Goal: Information Seeking & Learning: Learn about a topic

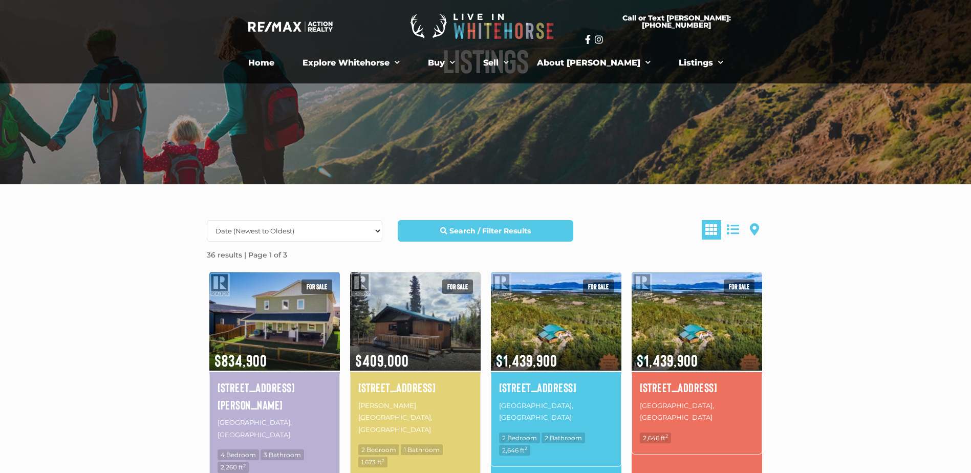
scroll to position [102, 0]
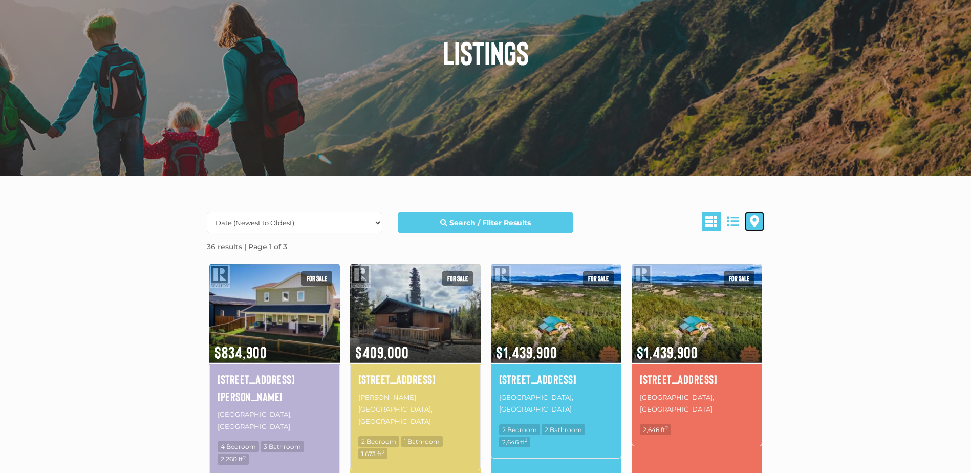
click at [762, 225] on link at bounding box center [754, 221] width 19 height 19
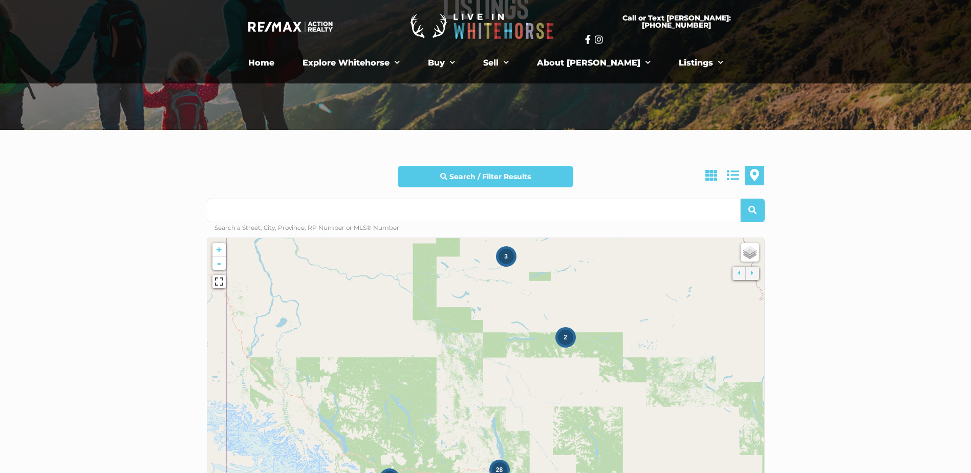
scroll to position [205, 0]
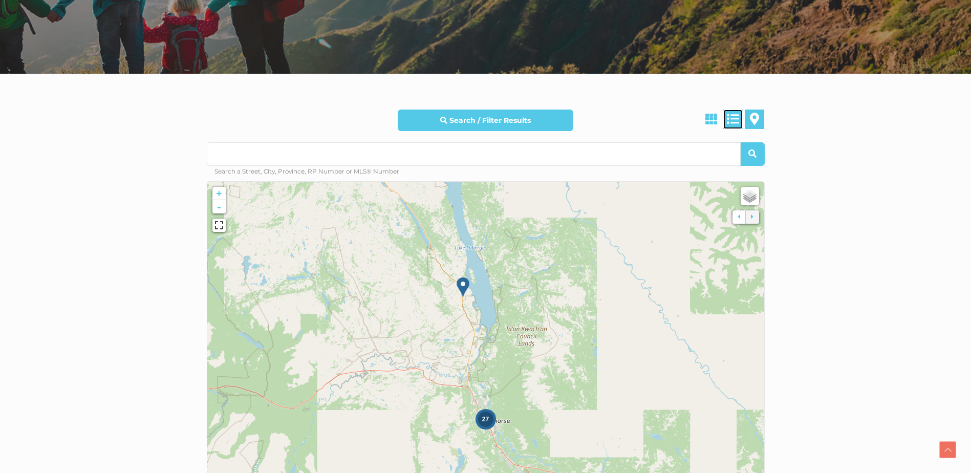
click at [739, 118] on span at bounding box center [733, 119] width 12 height 12
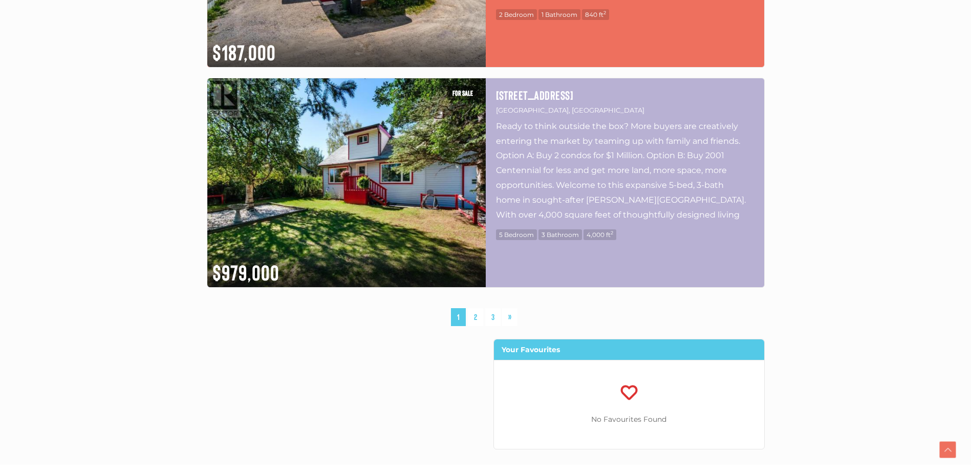
scroll to position [2712, 0]
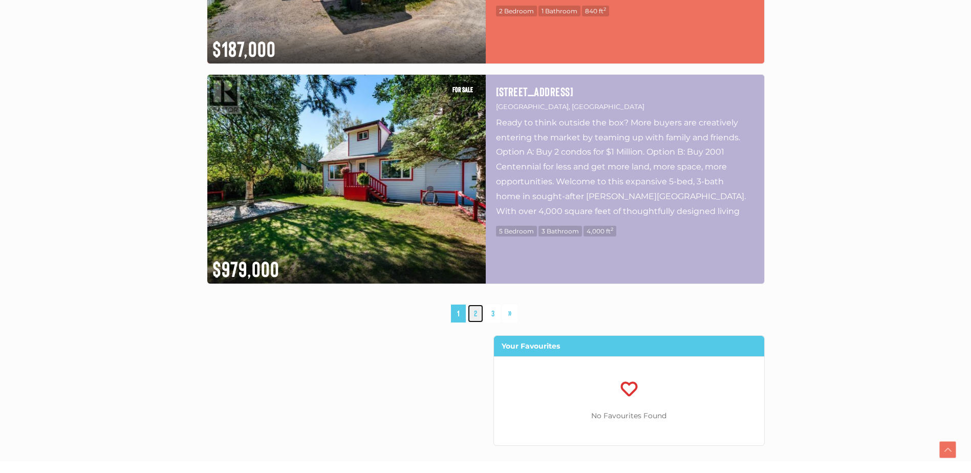
click at [477, 316] on link "2" at bounding box center [475, 313] width 15 height 18
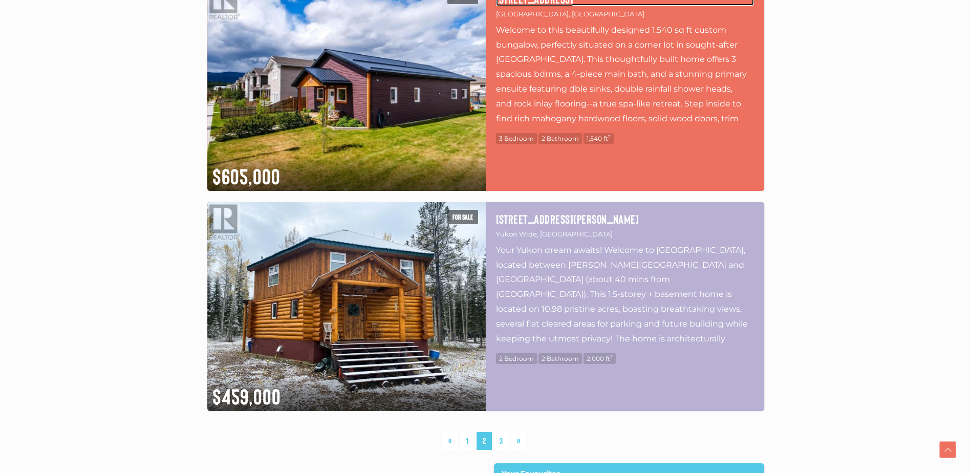
scroll to position [2591, 0]
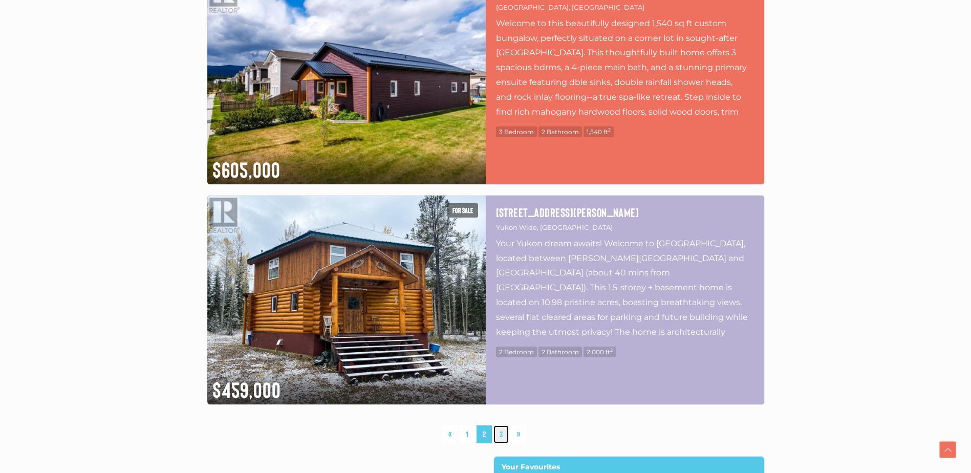
click at [502, 433] on link "3" at bounding box center [500, 434] width 15 height 18
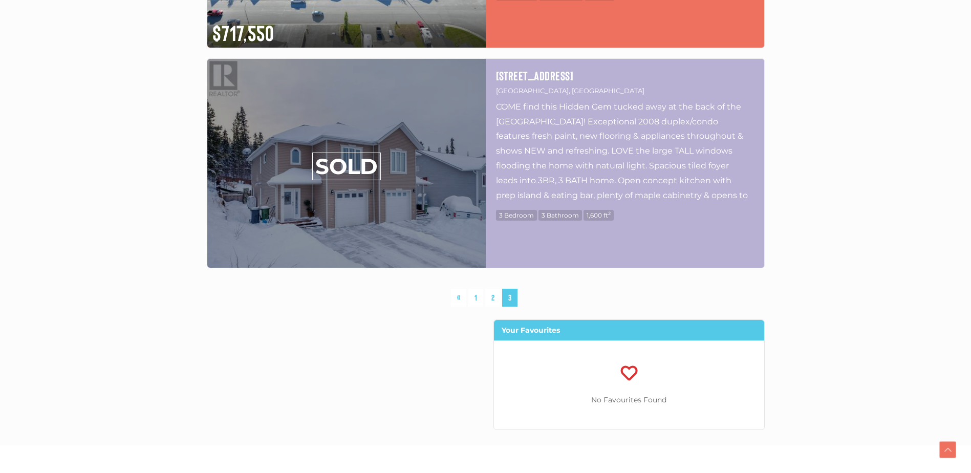
scroll to position [2745, 0]
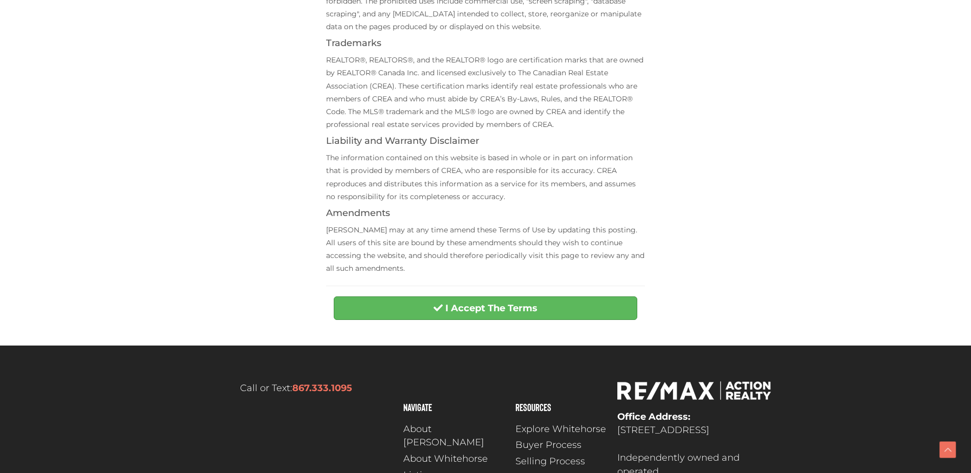
scroll to position [358, 0]
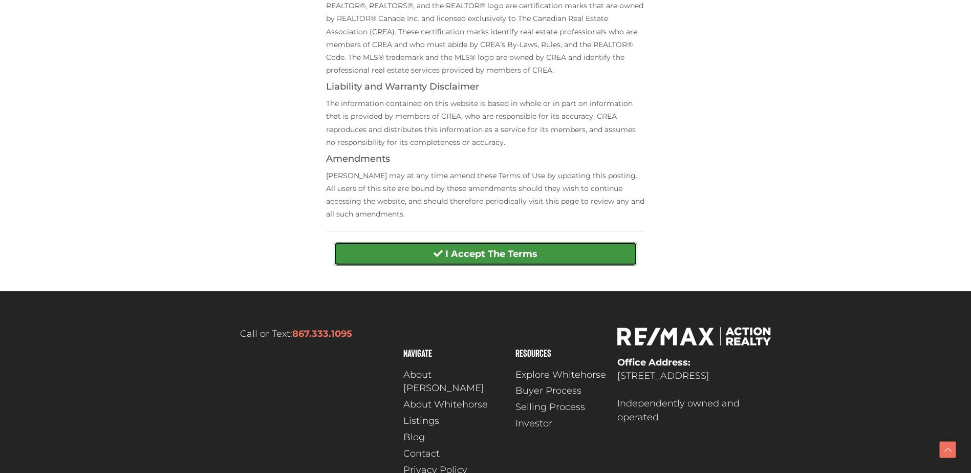
click at [492, 260] on button "I Accept The Terms" at bounding box center [485, 254] width 303 height 24
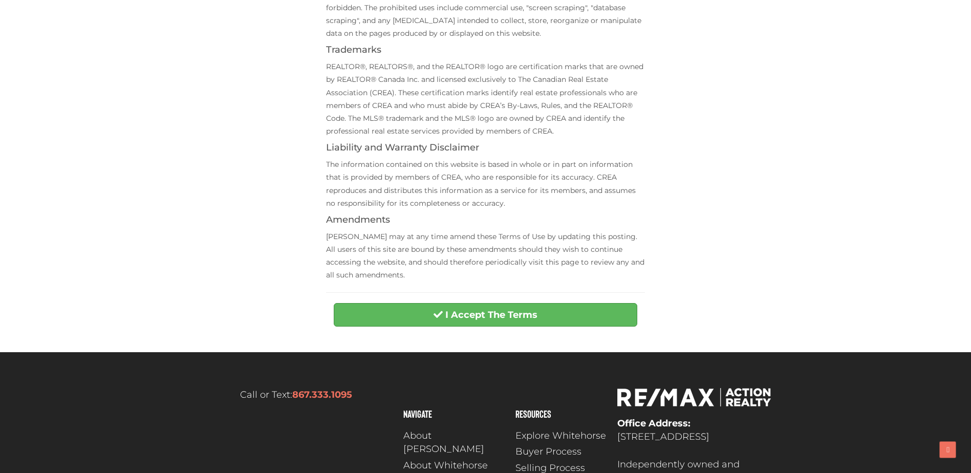
scroll to position [358, 0]
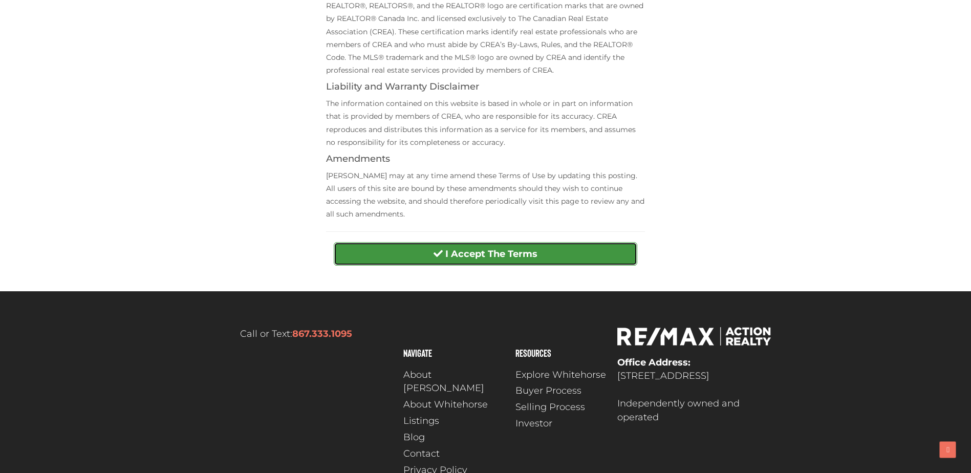
click at [524, 251] on strong "I Accept The Terms" at bounding box center [491, 253] width 92 height 11
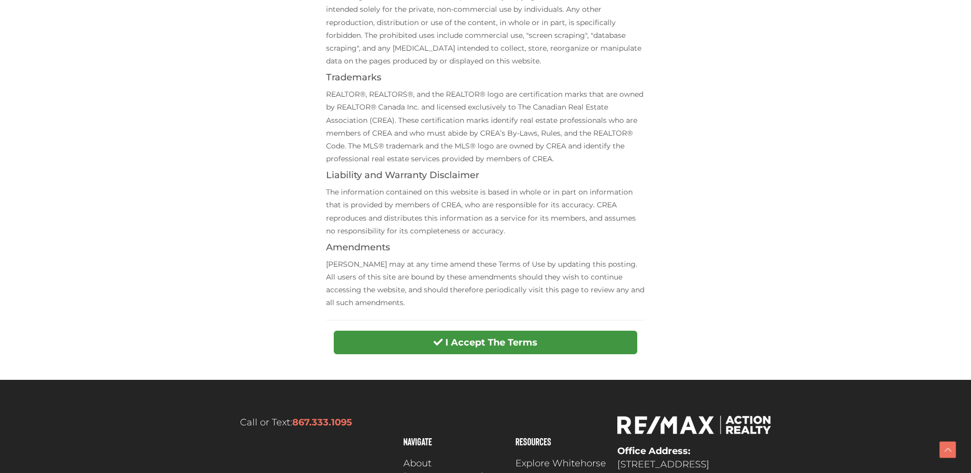
scroll to position [358, 0]
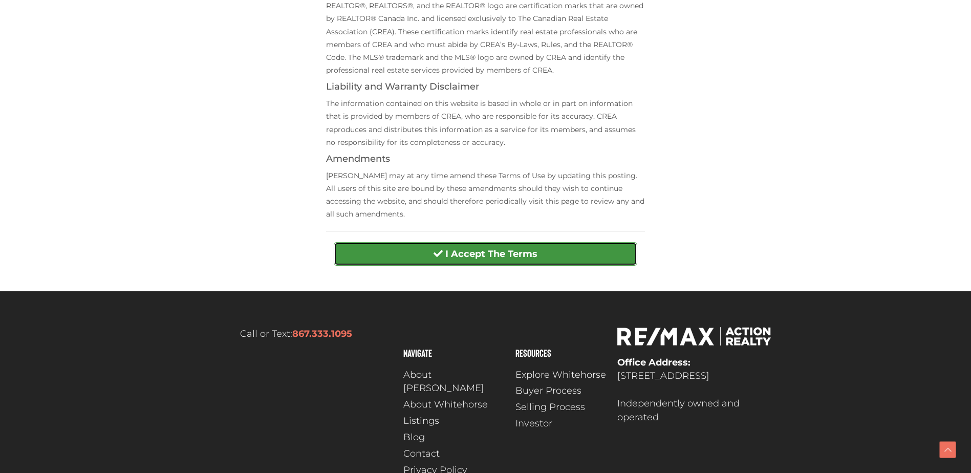
click at [502, 251] on strong "I Accept The Terms" at bounding box center [491, 253] width 92 height 11
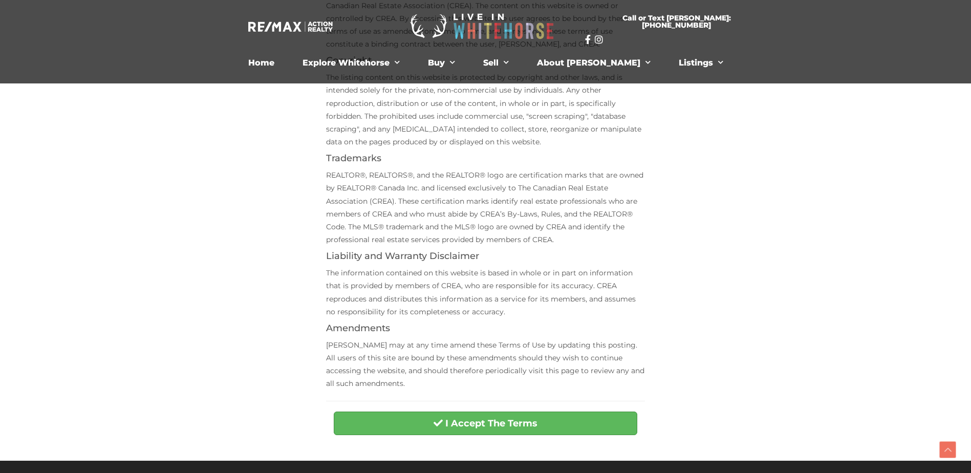
scroll to position [205, 0]
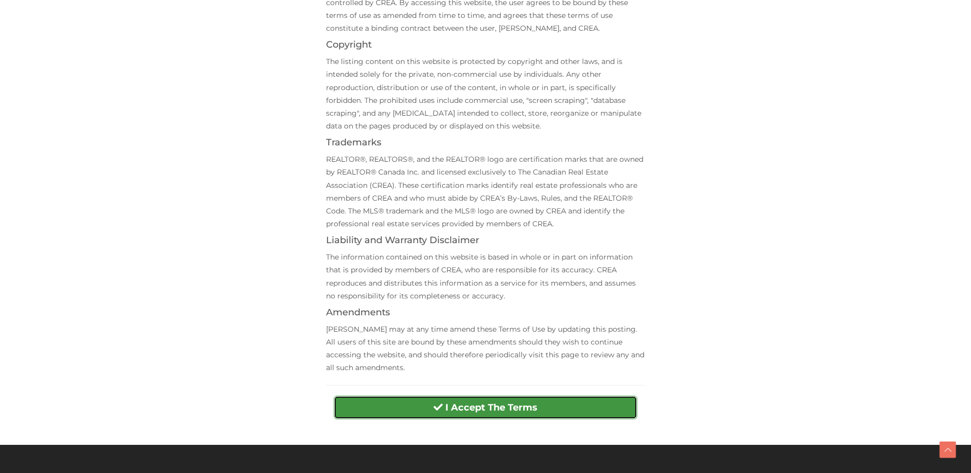
click at [441, 411] on span "submit" at bounding box center [437, 406] width 9 height 9
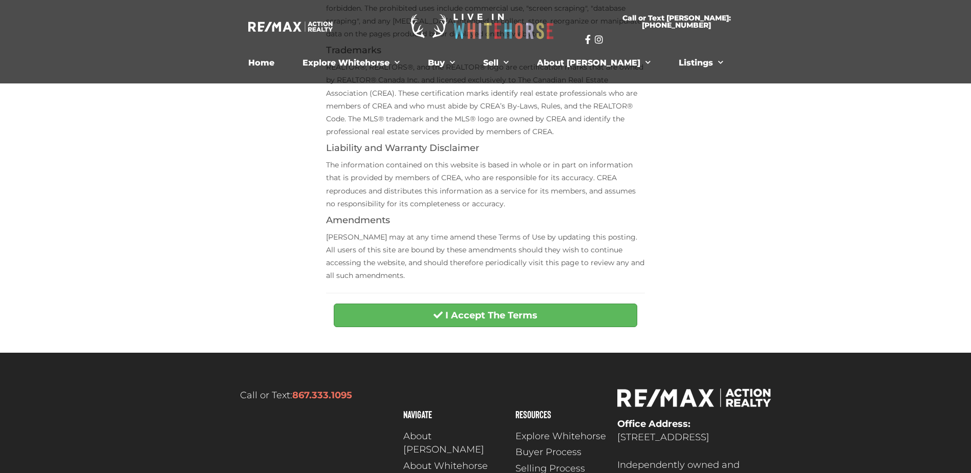
scroll to position [307, 0]
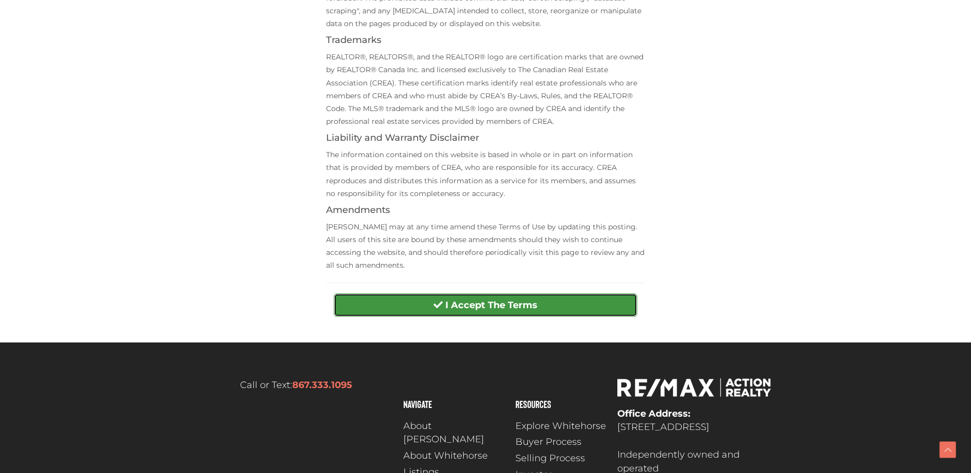
click at [453, 305] on strong "I Accept The Terms" at bounding box center [491, 304] width 92 height 11
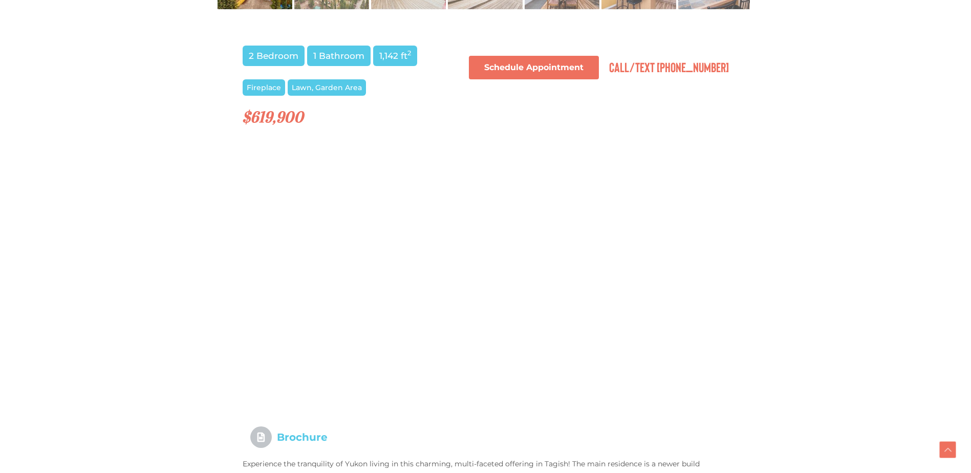
scroll to position [716, 0]
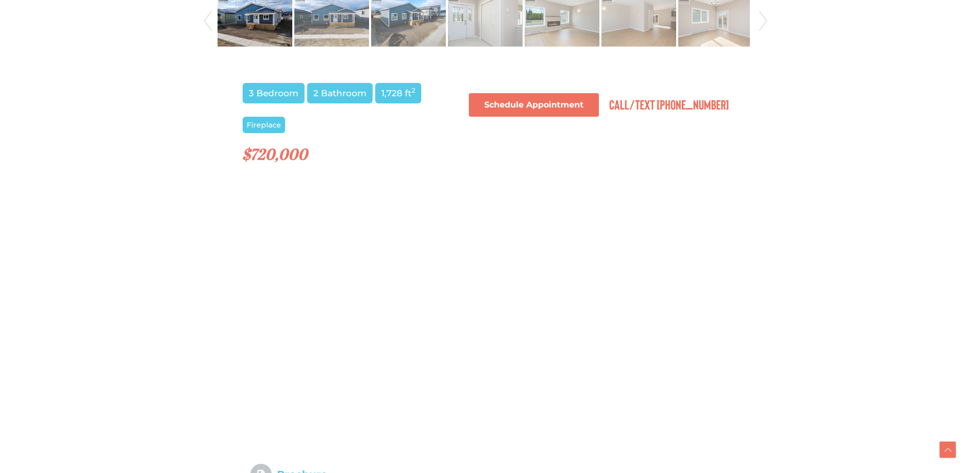
scroll to position [614, 0]
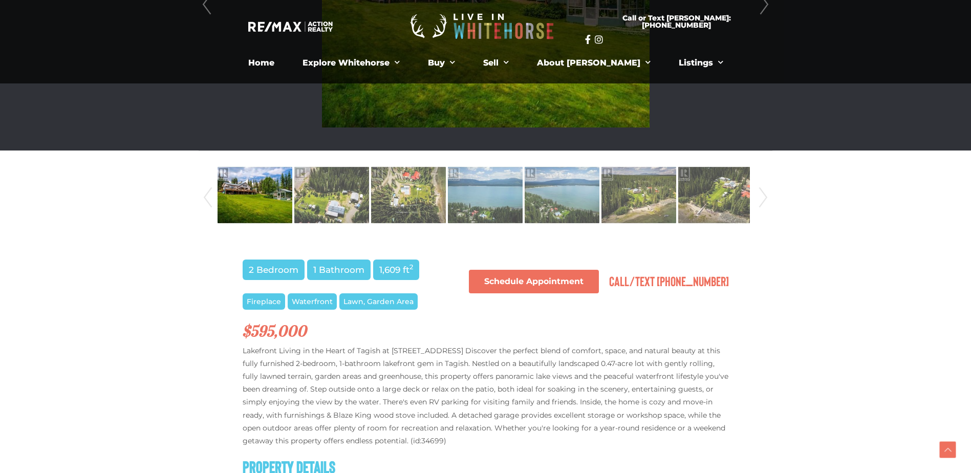
scroll to position [239, 0]
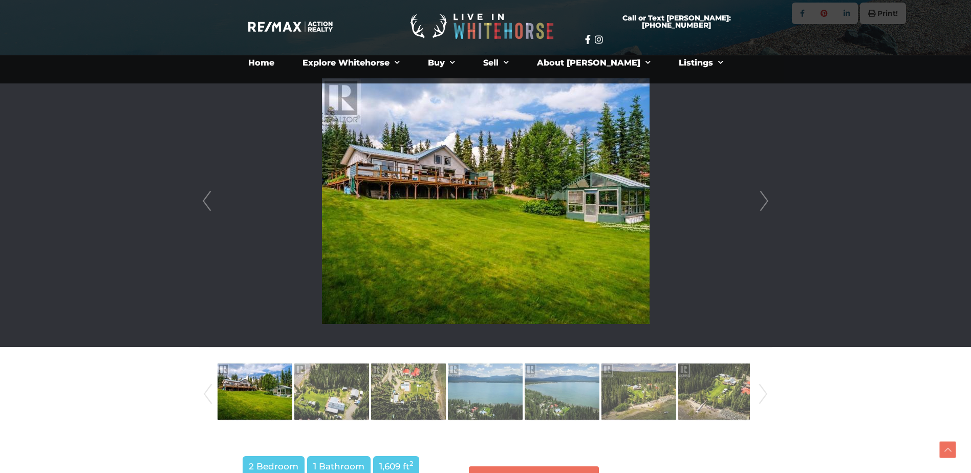
click at [552, 203] on img at bounding box center [485, 201] width 327 height 246
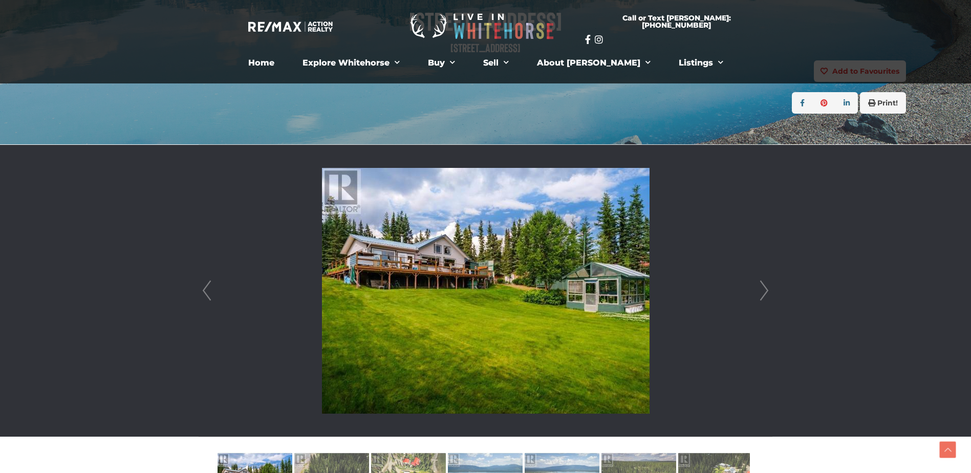
scroll to position [137, 0]
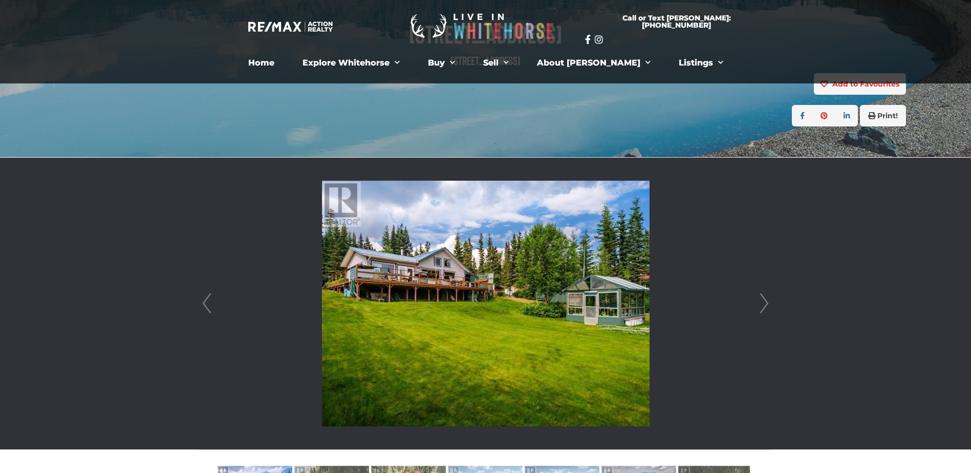
click at [766, 305] on link "Next" at bounding box center [763, 304] width 15 height 292
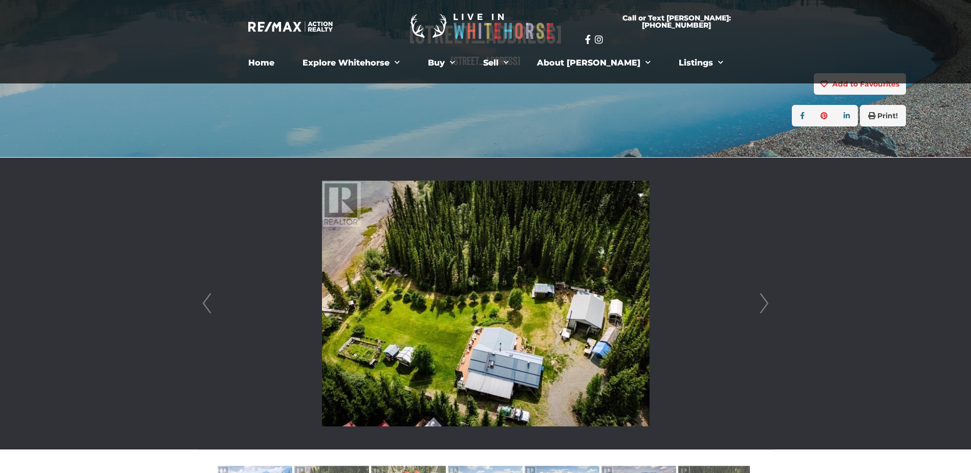
click at [766, 305] on link "Next" at bounding box center [763, 304] width 15 height 292
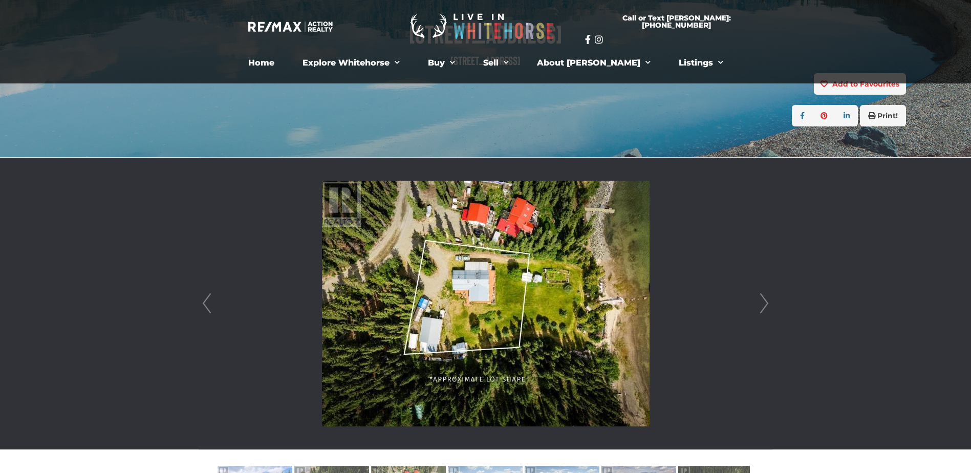
click at [766, 305] on link "Next" at bounding box center [763, 304] width 15 height 292
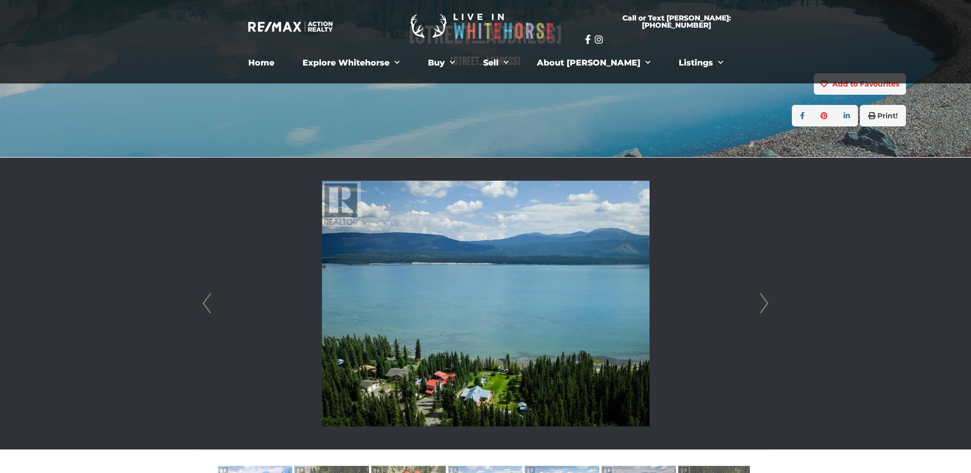
click at [766, 305] on link "Next" at bounding box center [763, 304] width 15 height 292
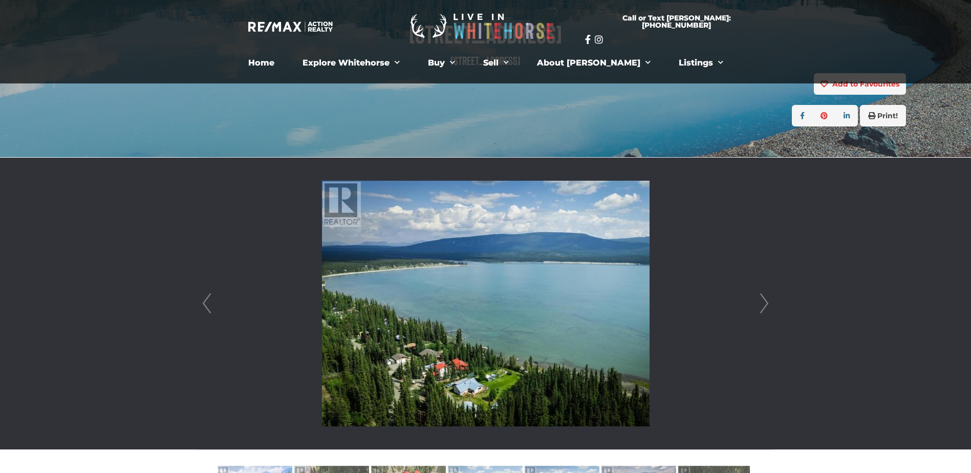
click at [766, 305] on link "Next" at bounding box center [763, 304] width 15 height 292
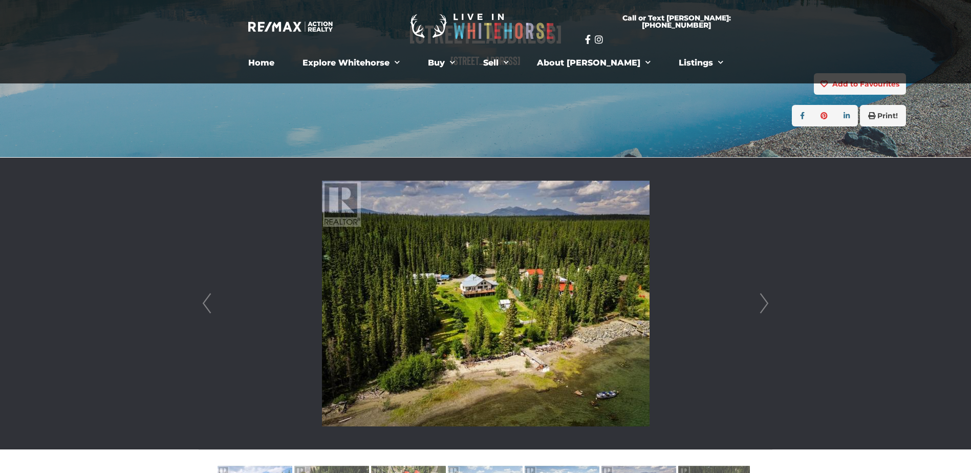
click at [766, 305] on link "Next" at bounding box center [763, 304] width 15 height 292
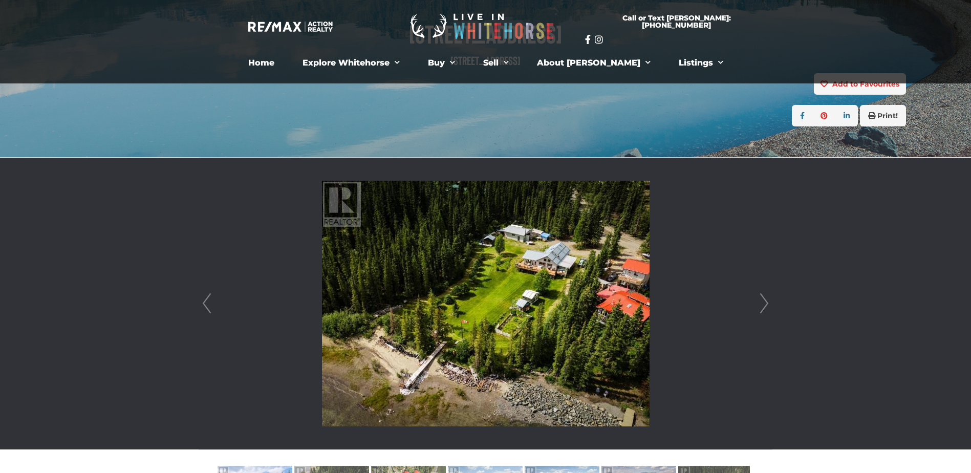
click at [766, 305] on link "Next" at bounding box center [763, 304] width 15 height 292
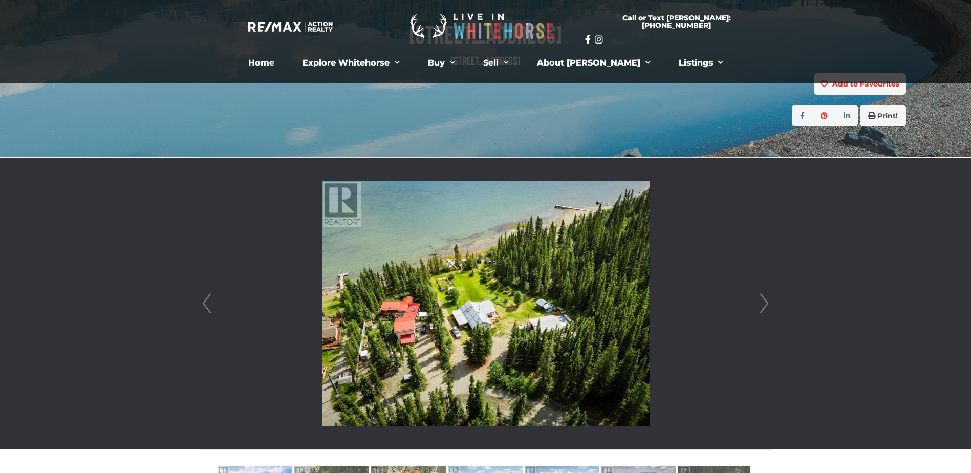
click at [766, 305] on link "Next" at bounding box center [763, 304] width 15 height 292
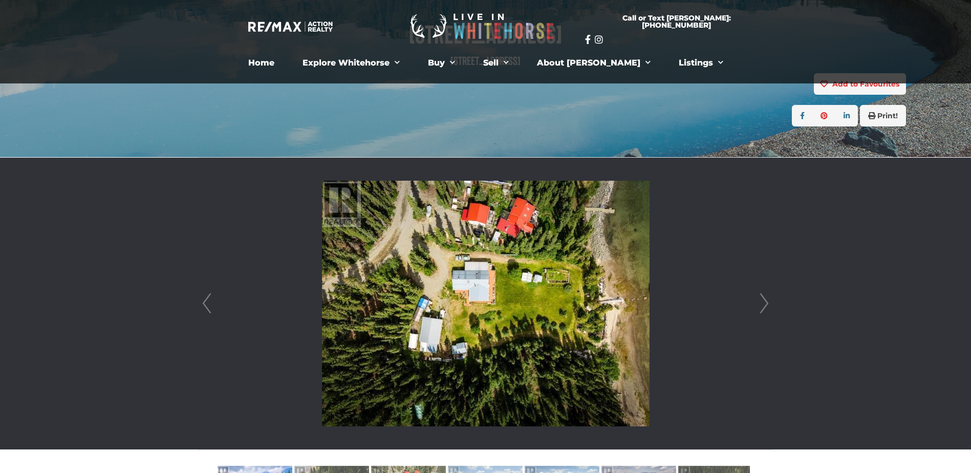
click at [766, 305] on link "Next" at bounding box center [763, 304] width 15 height 292
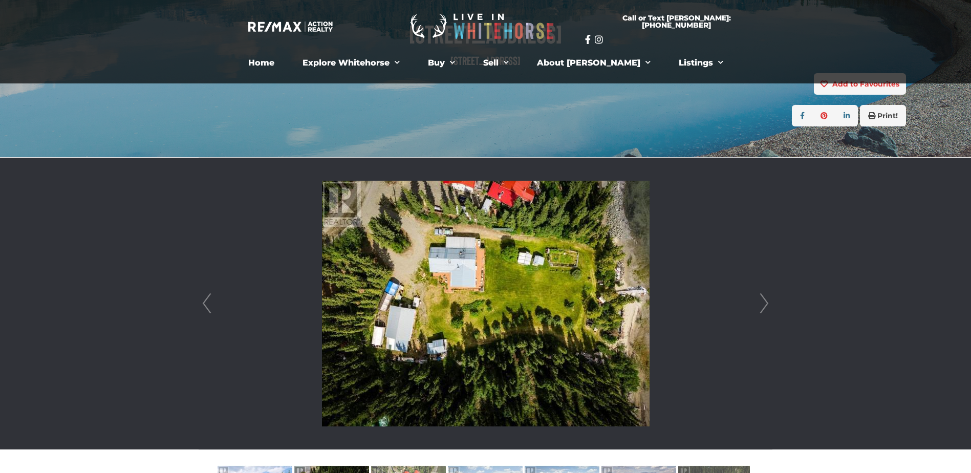
click at [766, 305] on link "Next" at bounding box center [763, 304] width 15 height 292
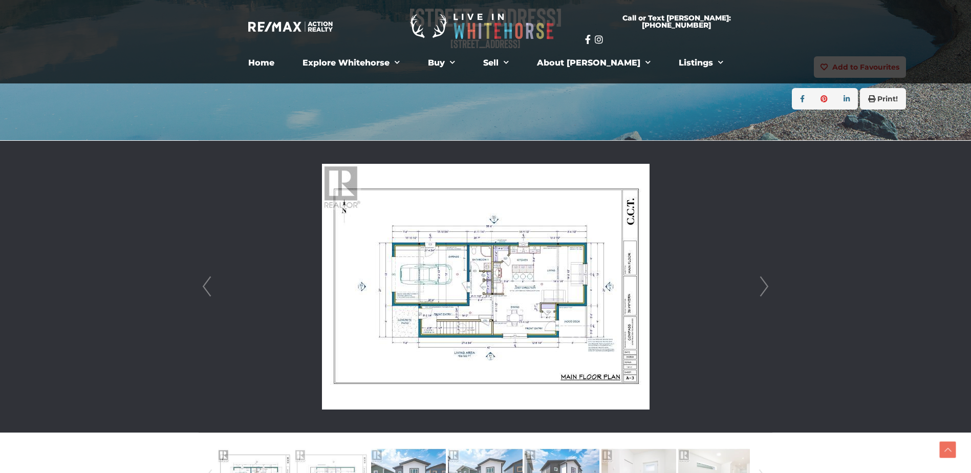
scroll to position [205, 0]
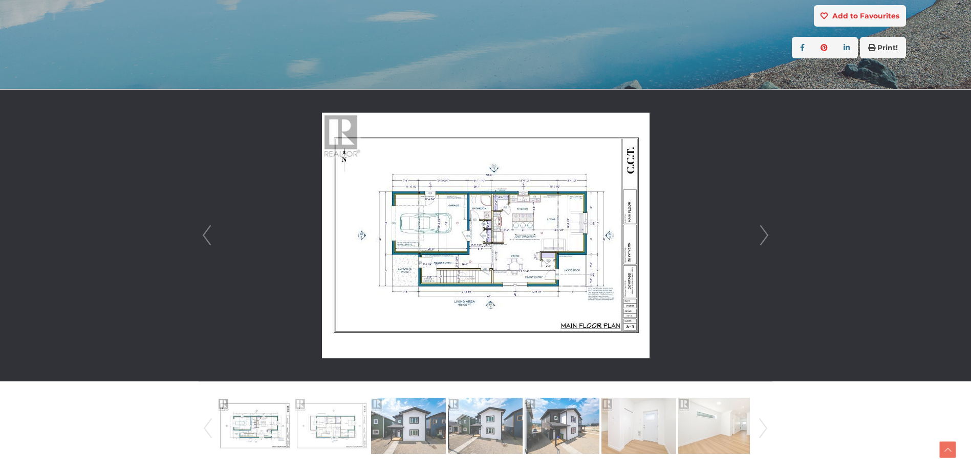
click at [770, 239] on link "Next" at bounding box center [763, 236] width 15 height 292
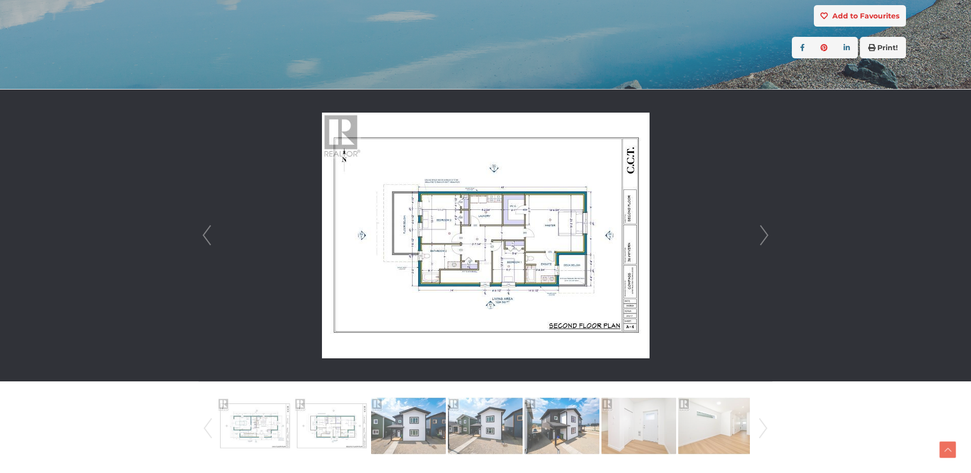
click at [770, 239] on link "Next" at bounding box center [763, 236] width 15 height 292
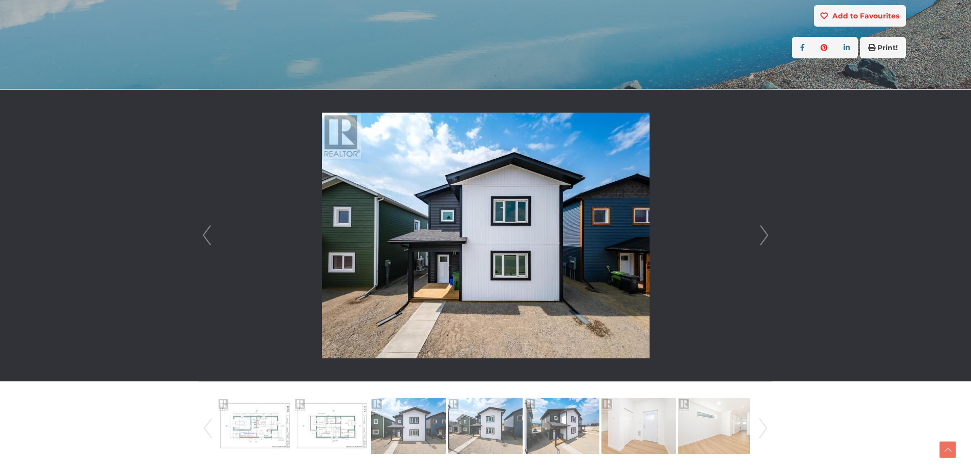
click at [770, 239] on link "Next" at bounding box center [763, 236] width 15 height 292
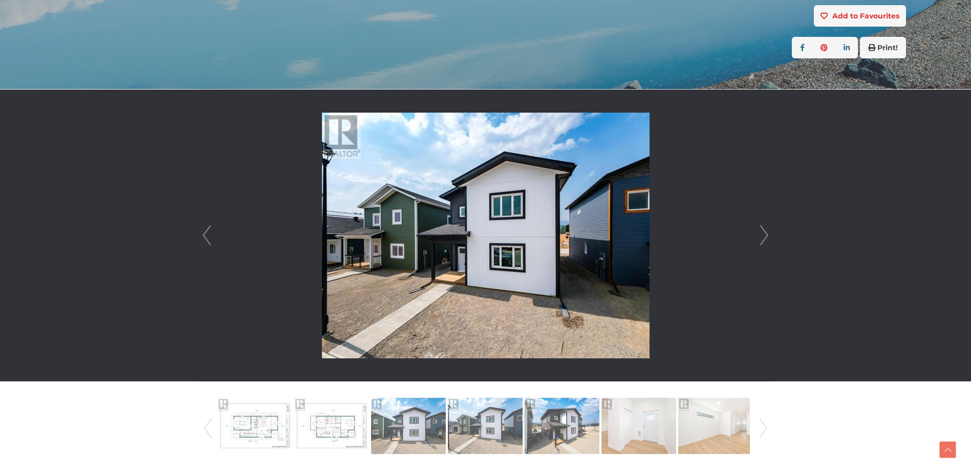
click at [770, 239] on link "Next" at bounding box center [763, 236] width 15 height 292
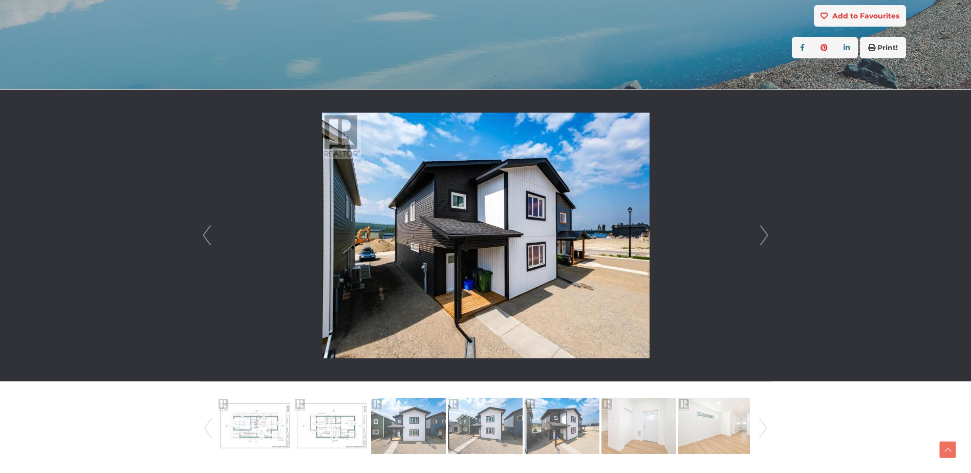
click at [770, 239] on link "Next" at bounding box center [763, 236] width 15 height 292
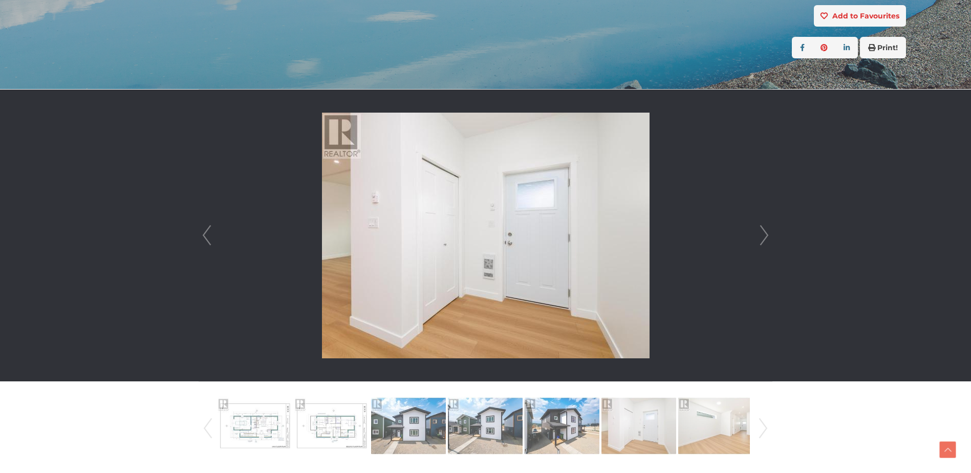
click at [770, 239] on link "Next" at bounding box center [763, 236] width 15 height 292
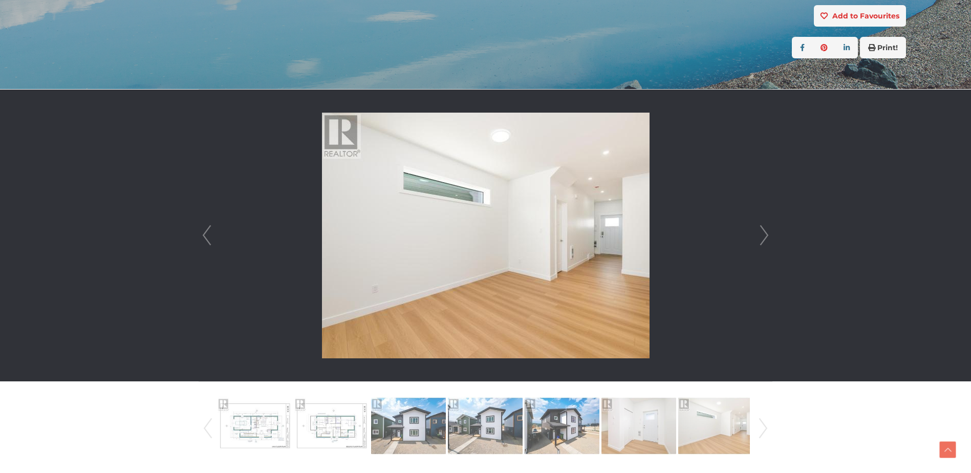
click at [770, 239] on link "Next" at bounding box center [763, 236] width 15 height 292
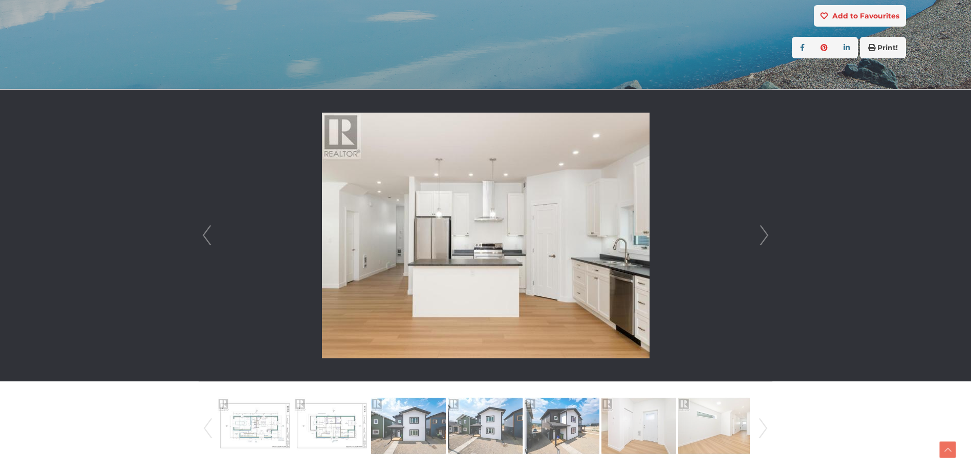
click at [770, 239] on link "Next" at bounding box center [763, 236] width 15 height 292
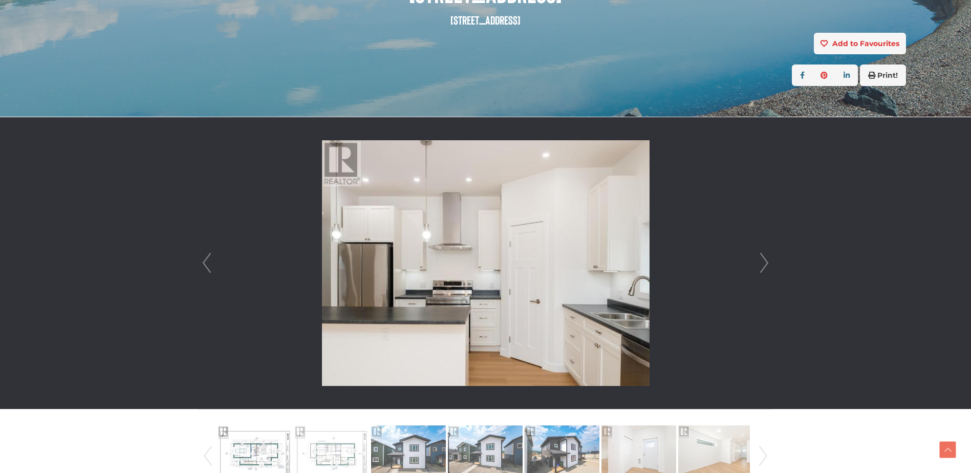
scroll to position [154, 0]
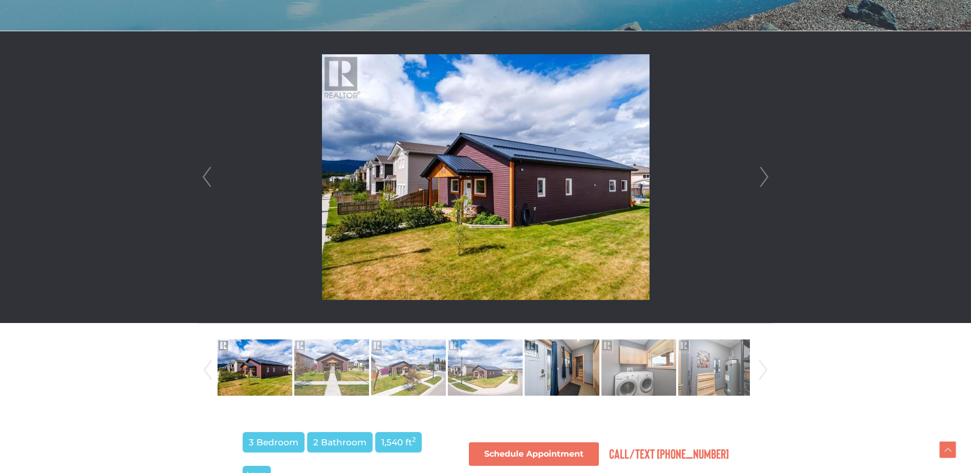
scroll to position [256, 0]
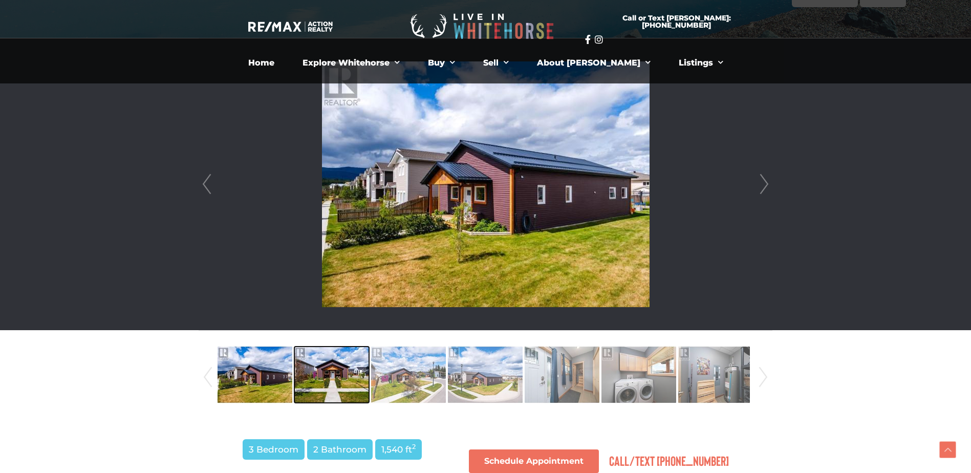
click at [316, 381] on img at bounding box center [331, 374] width 75 height 58
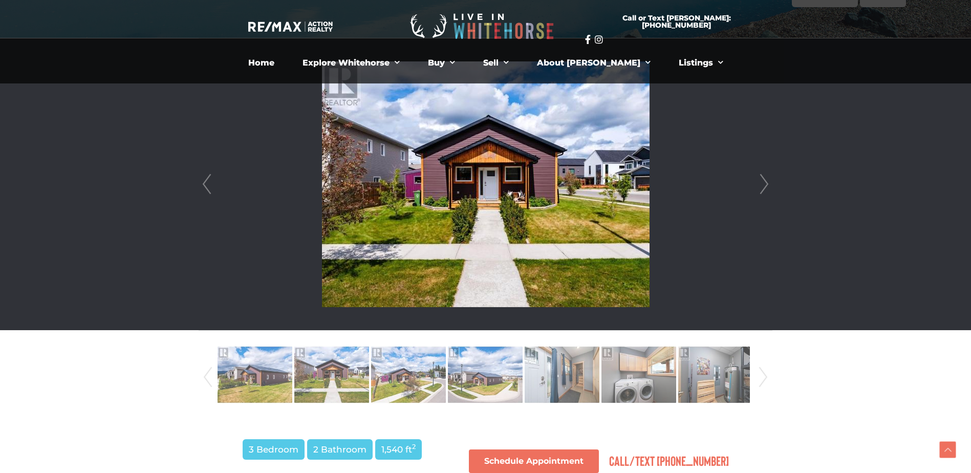
click at [761, 187] on link "Next" at bounding box center [763, 184] width 15 height 292
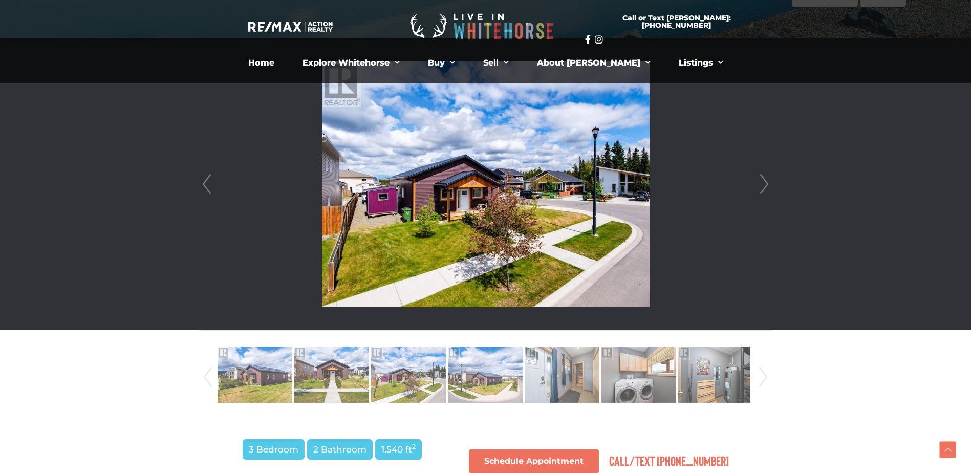
click at [761, 187] on link "Next" at bounding box center [763, 184] width 15 height 292
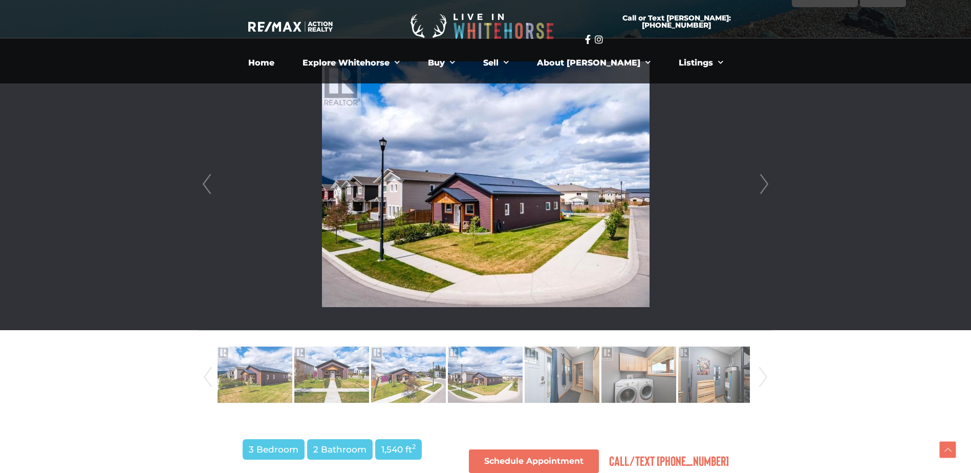
click at [761, 187] on link "Next" at bounding box center [763, 184] width 15 height 292
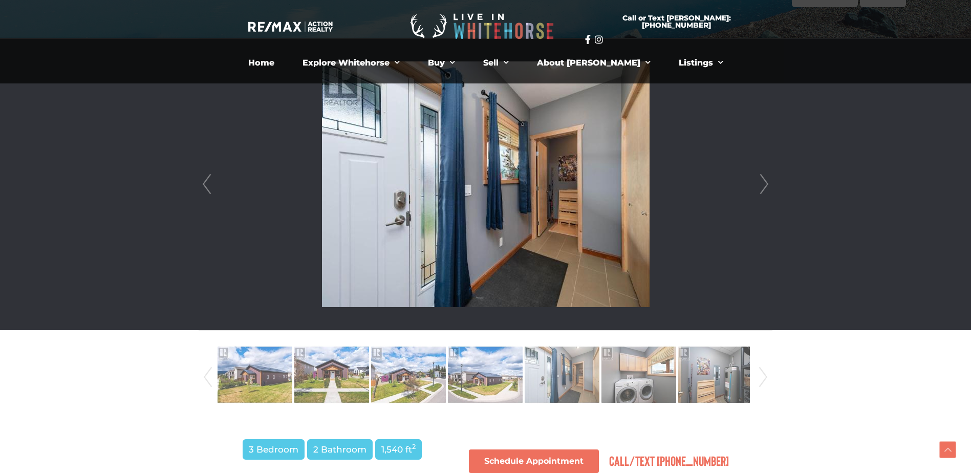
click at [761, 187] on link "Next" at bounding box center [763, 184] width 15 height 292
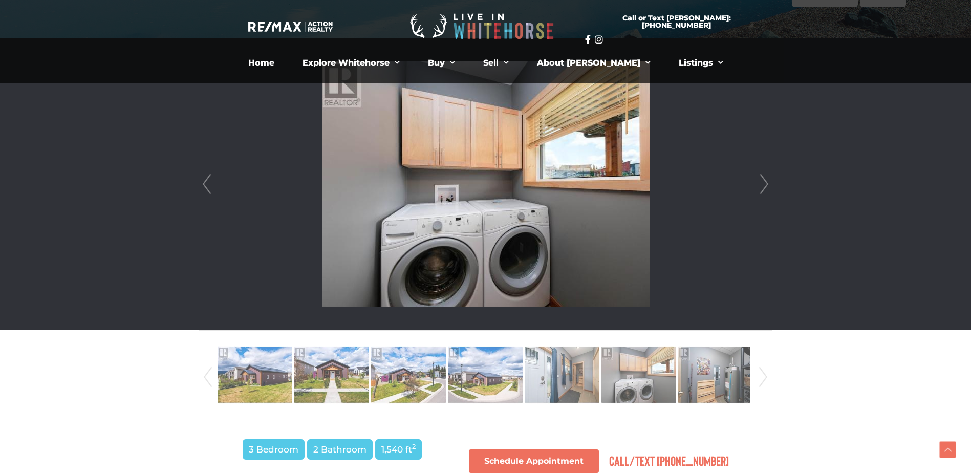
click at [761, 187] on link "Next" at bounding box center [763, 184] width 15 height 292
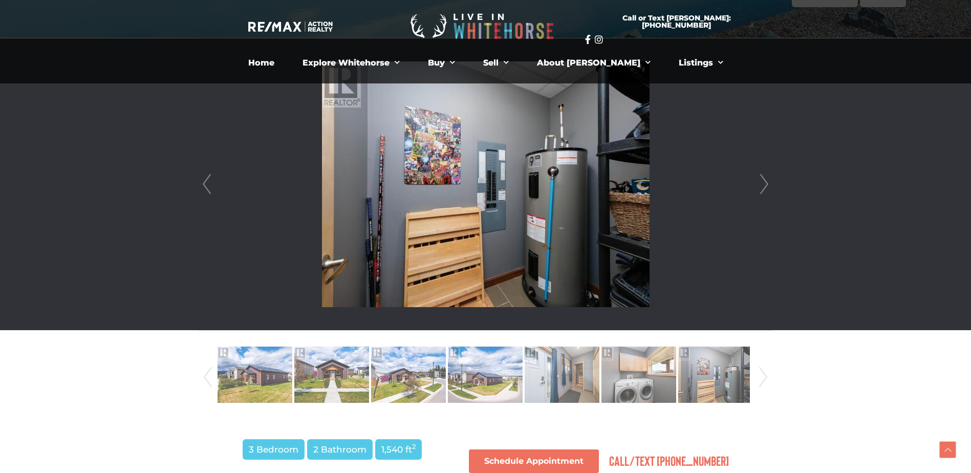
click at [761, 187] on link "Next" at bounding box center [763, 184] width 15 height 292
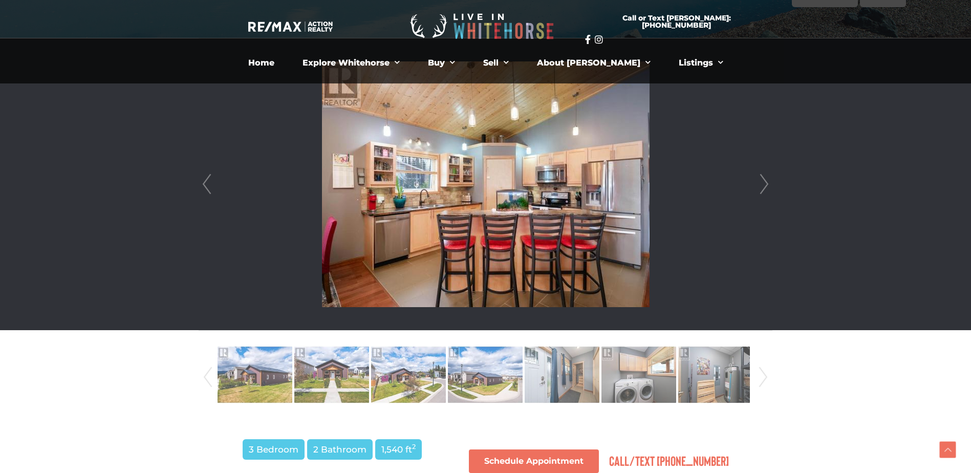
click at [761, 187] on link "Next" at bounding box center [763, 184] width 15 height 292
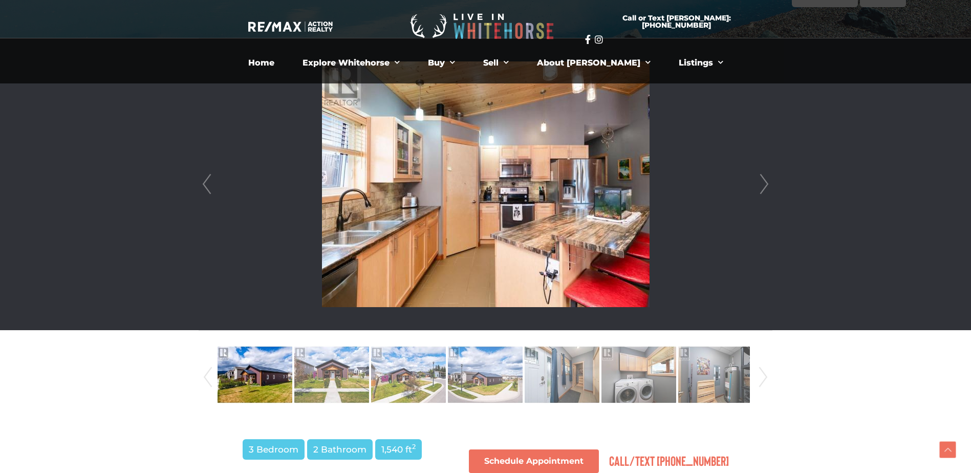
click at [761, 187] on link "Next" at bounding box center [763, 184] width 15 height 292
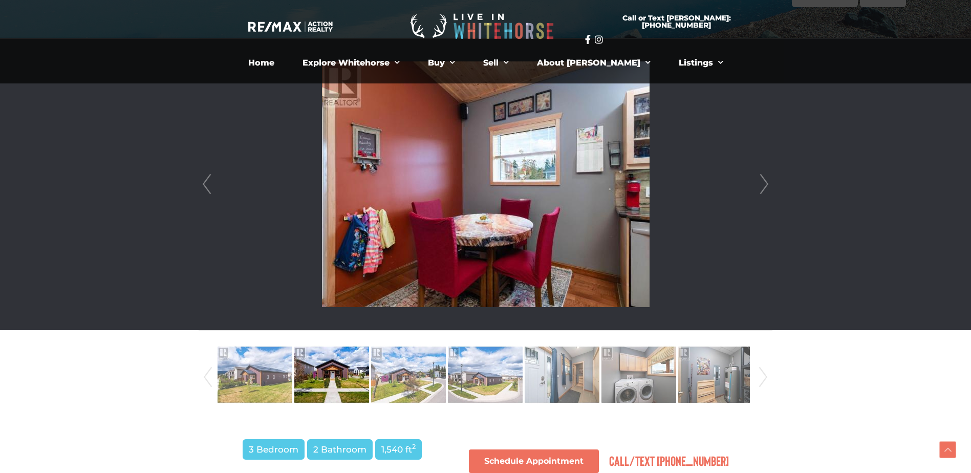
click at [761, 187] on link "Next" at bounding box center [763, 184] width 15 height 292
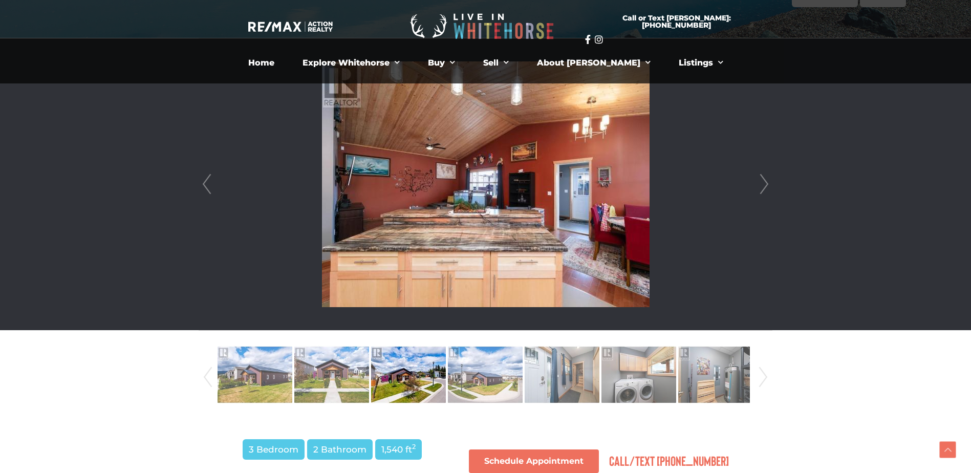
click at [761, 187] on link "Next" at bounding box center [763, 184] width 15 height 292
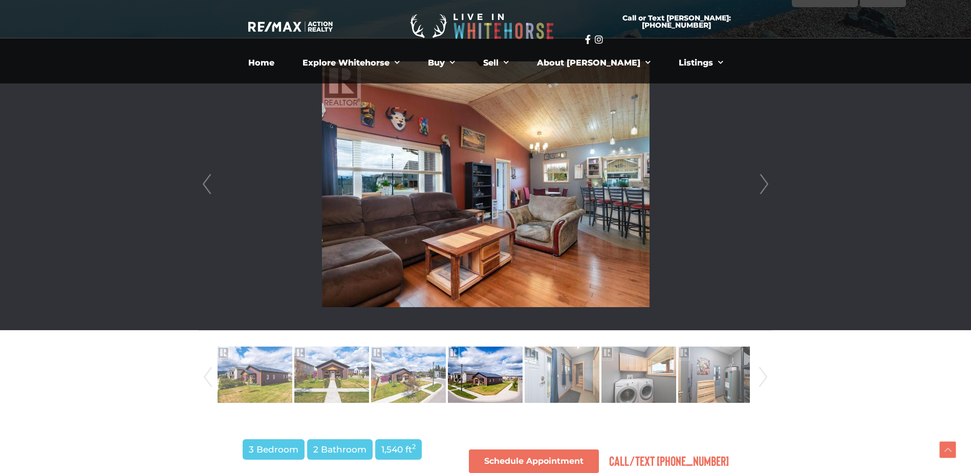
click at [761, 187] on link "Next" at bounding box center [763, 184] width 15 height 292
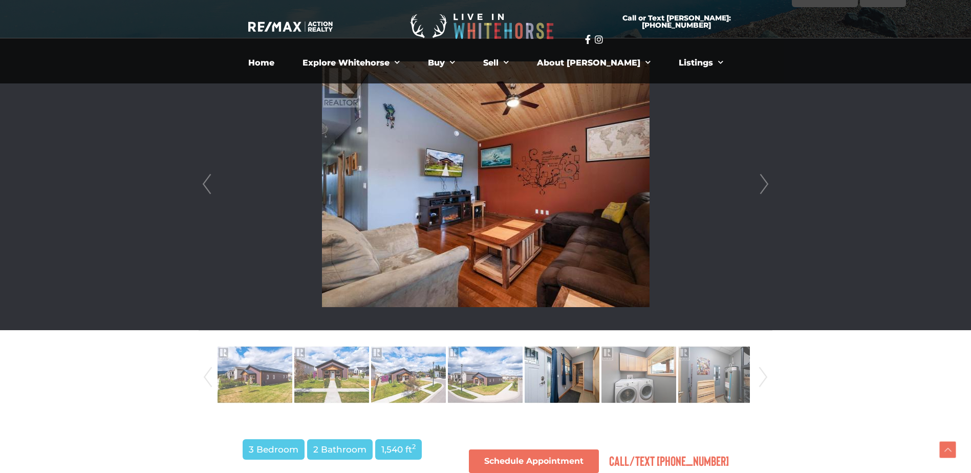
click at [761, 187] on link "Next" at bounding box center [763, 184] width 15 height 292
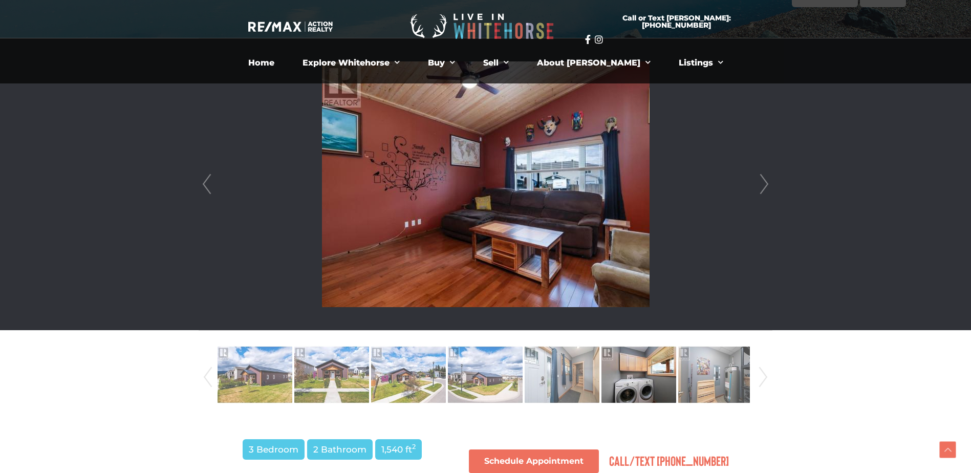
click at [761, 187] on link "Next" at bounding box center [763, 184] width 15 height 292
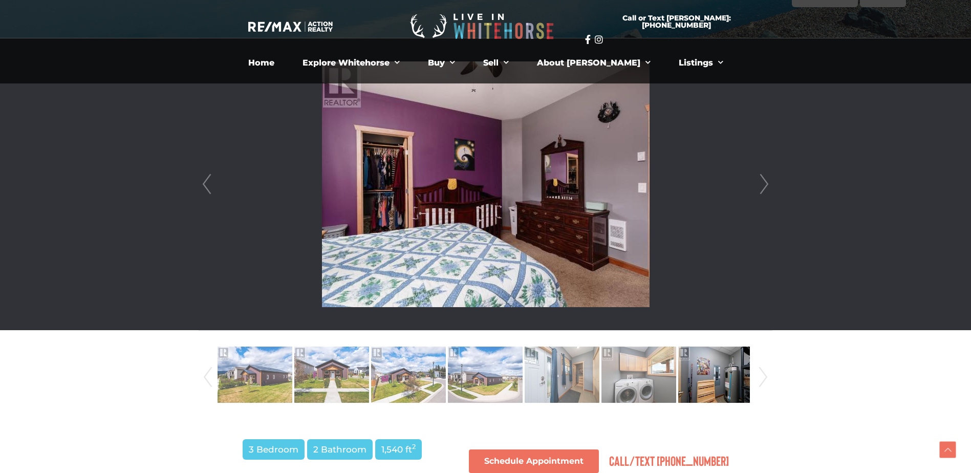
click at [761, 187] on link "Next" at bounding box center [763, 184] width 15 height 292
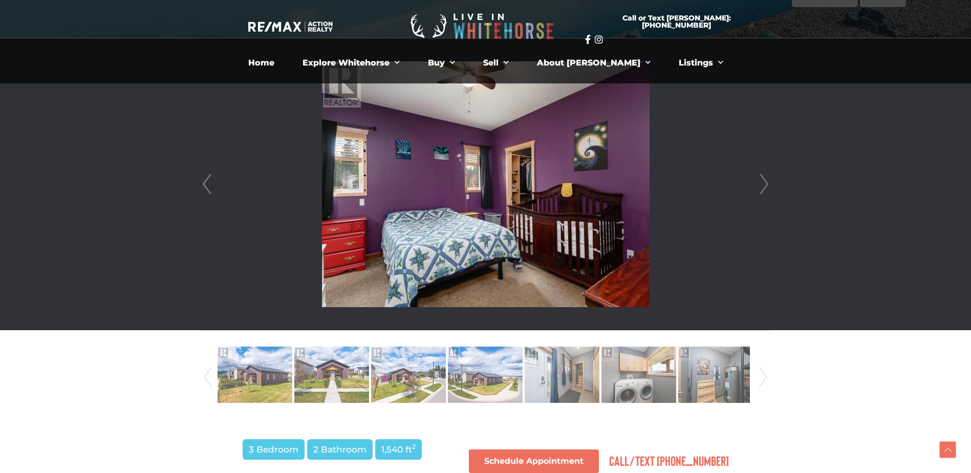
click at [761, 187] on link "Next" at bounding box center [763, 184] width 15 height 292
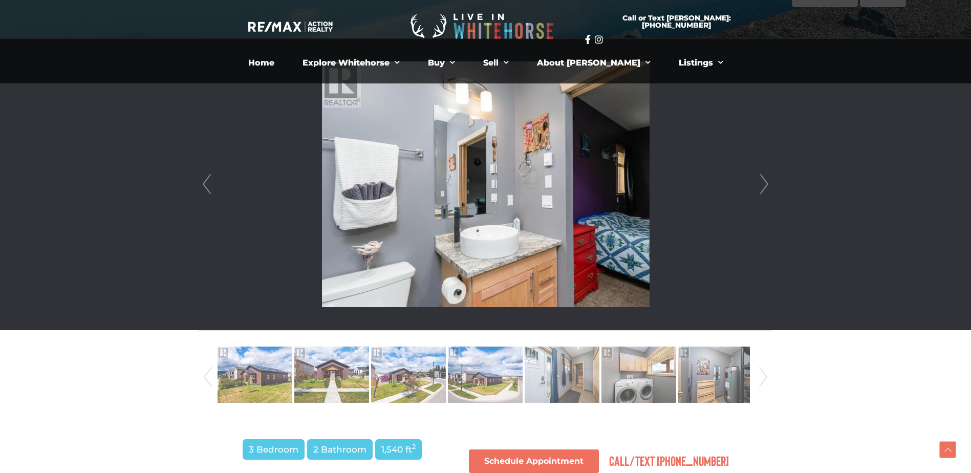
click at [761, 187] on link "Next" at bounding box center [763, 184] width 15 height 292
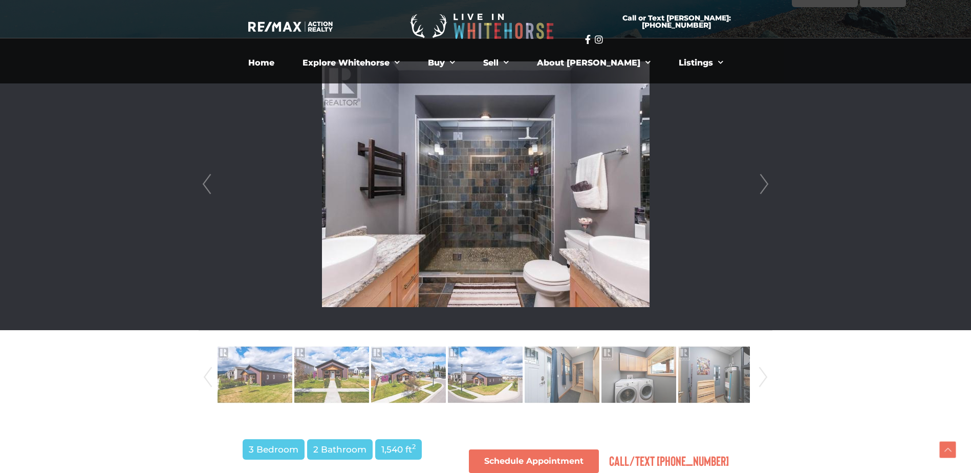
click at [761, 187] on link "Next" at bounding box center [763, 184] width 15 height 292
